Goal: Task Accomplishment & Management: Complete application form

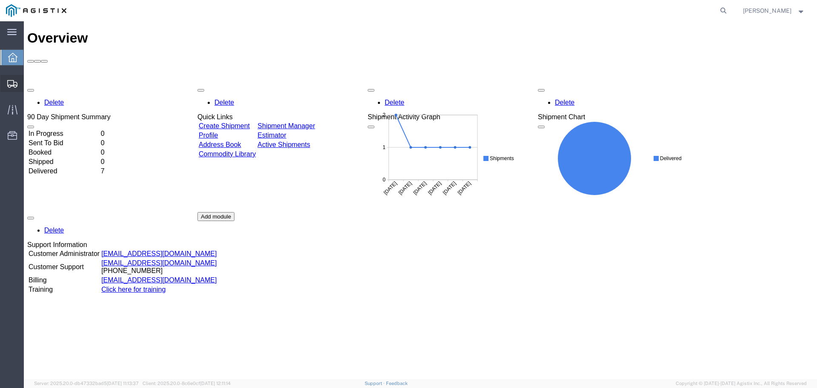
click at [0, 0] on span "Create from Template" at bounding box center [0, 0] width 0 height 0
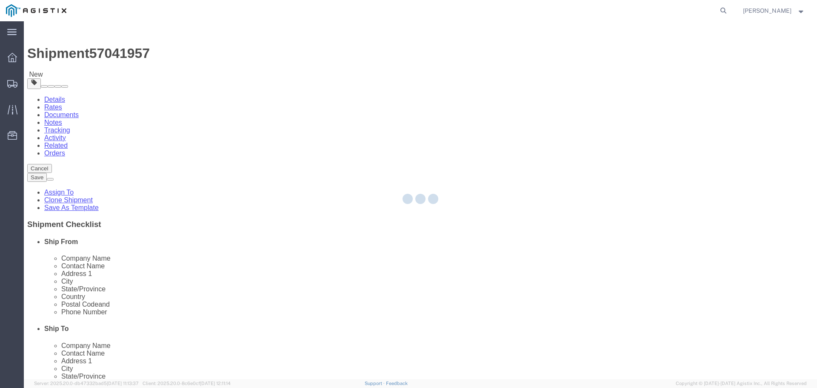
select select
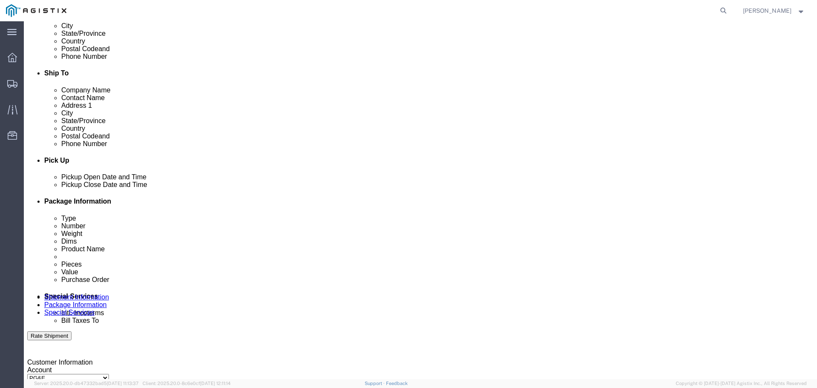
click div "[DATE] 3:07 PM"
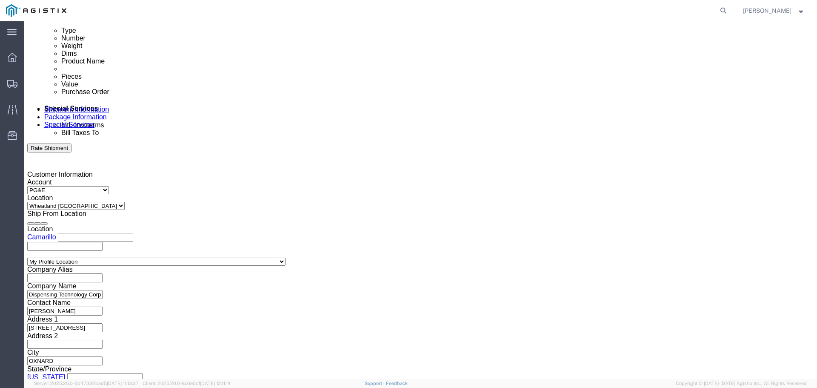
drag, startPoint x: 79, startPoint y: 224, endPoint x: 94, endPoint y: 229, distance: 16.7
click div "Open Time 3:07 PM [DATE] 3:07 PM - [DATE] 3:07 PM Cancel Apply"
type input "9:00 AM"
click button "Apply"
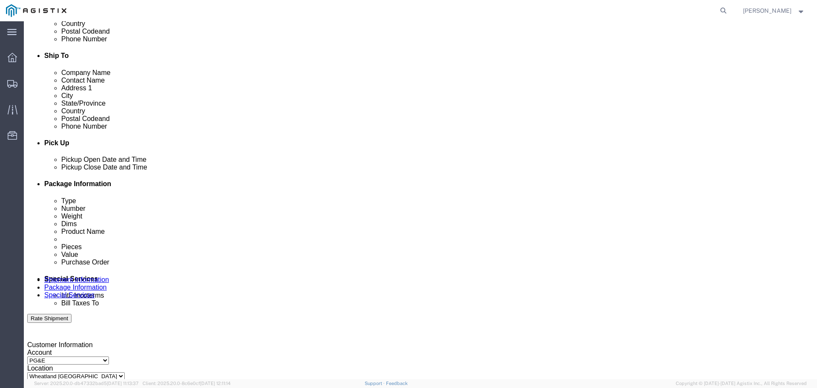
click div "[DATE] 10:00 AM"
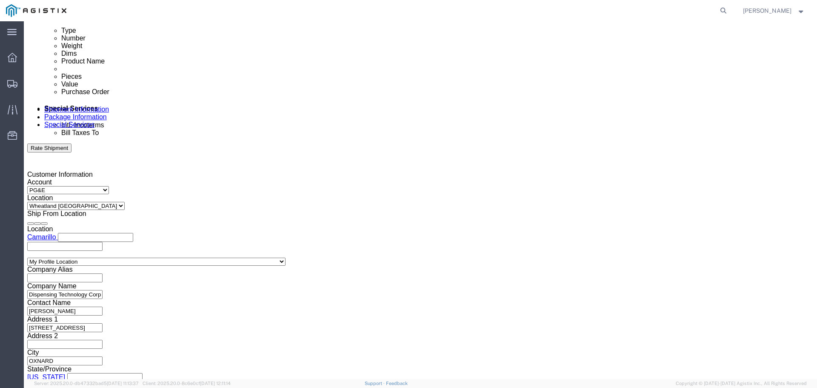
drag, startPoint x: 225, startPoint y: 223, endPoint x: 173, endPoint y: 221, distance: 52.0
click div "Close Time 10:00 AM [DATE] 10:00 AM - [DATE] 10:00 AM Cancel Apply"
type input "4:00 PM"
click button "Apply"
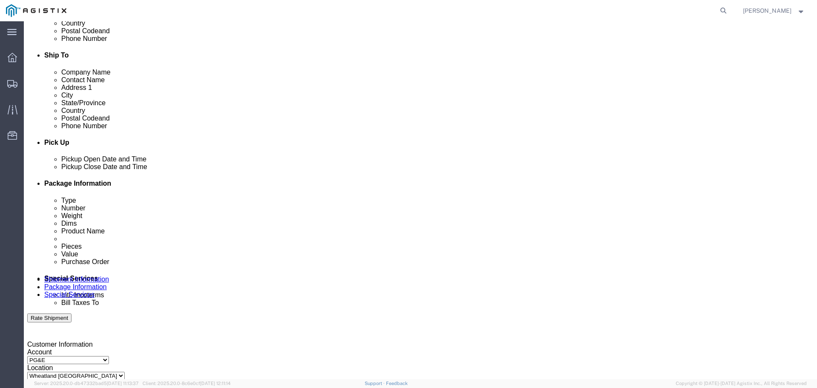
scroll to position [273, 0]
click div
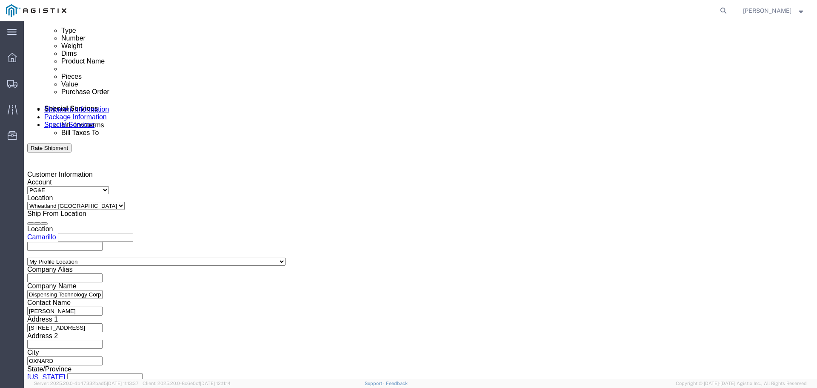
click input "5:00 PM"
drag, startPoint x: 384, startPoint y: 224, endPoint x: 316, endPoint y: 225, distance: 68.5
click body "Shipment 57041957 New Details Rates Documents Notes Tracking Activity Related O…"
type input "8:00 AM"
click button "Apply"
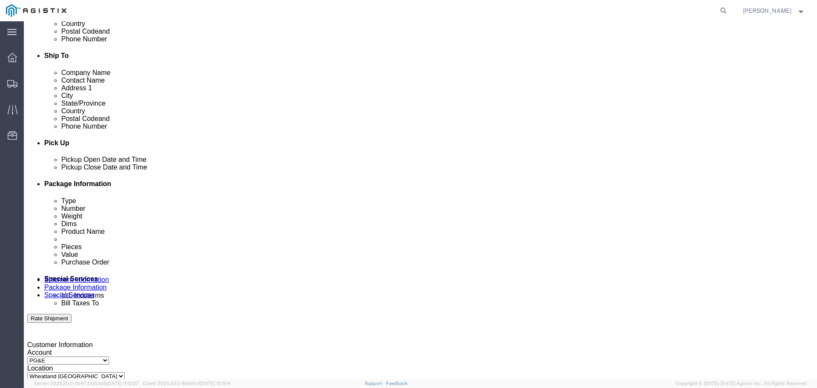
click div
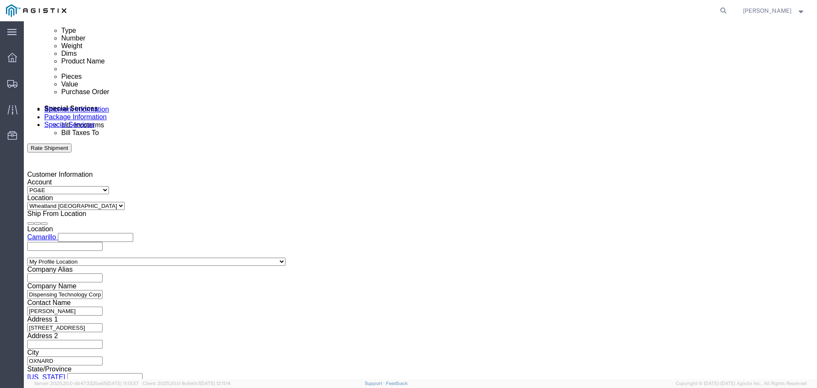
drag, startPoint x: 527, startPoint y: 223, endPoint x: 474, endPoint y: 225, distance: 52.8
click div "Close Time 9:00 AM [DATE] 9:00 AM - [DATE] 9:00 AM Cancel Apply"
type input "4:00 PM"
click button "Apply"
drag, startPoint x: 181, startPoint y: 151, endPoint x: 80, endPoint y: 152, distance: 101.2
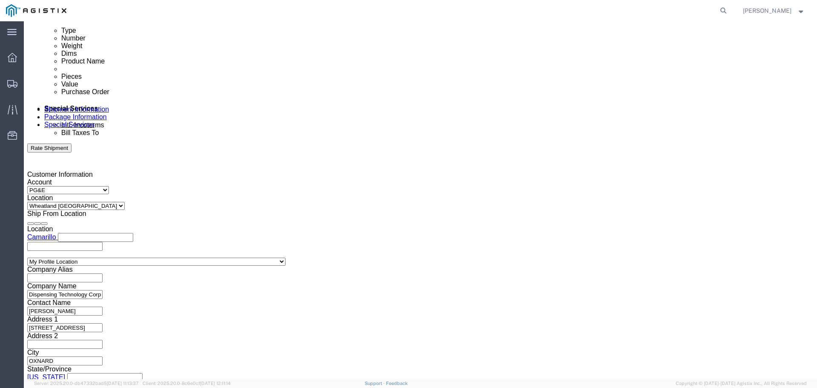
click div "Select Account Type Activity ID Airline Appointment Number ASN Batch Request # …"
type input "3501424094"
click button "Continue"
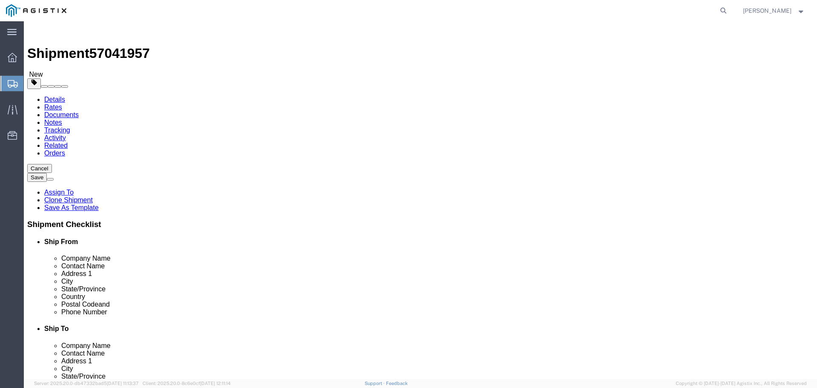
click select "Select Bulk Bundle(s) Cardboard Box(es) Carton(s) Crate(s) Drum(s) (Fiberboard)…"
click div "9 x Pallet(s) Oversized (Not Stackable) Package Type Select Bulk Bundle(s) Card…"
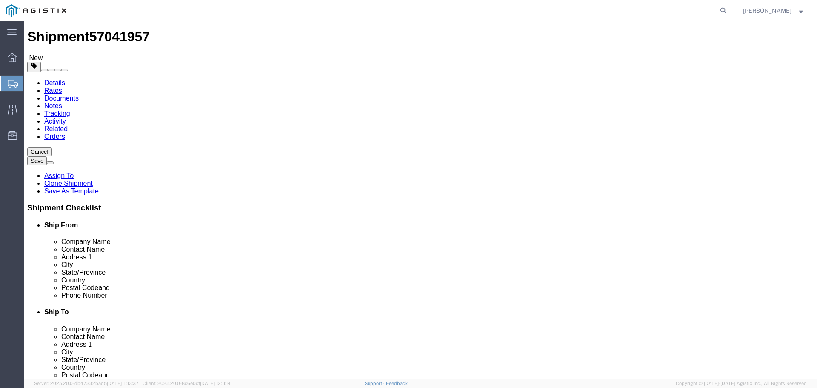
scroll to position [30, 0]
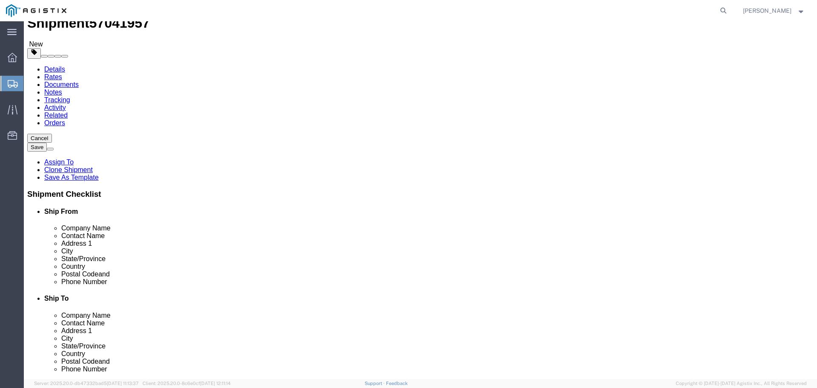
click button "Continue"
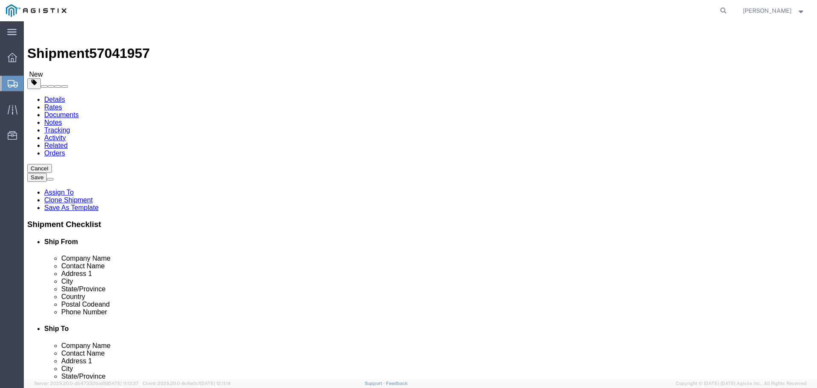
click button "Rate Shipment"
